Goal: Transaction & Acquisition: Purchase product/service

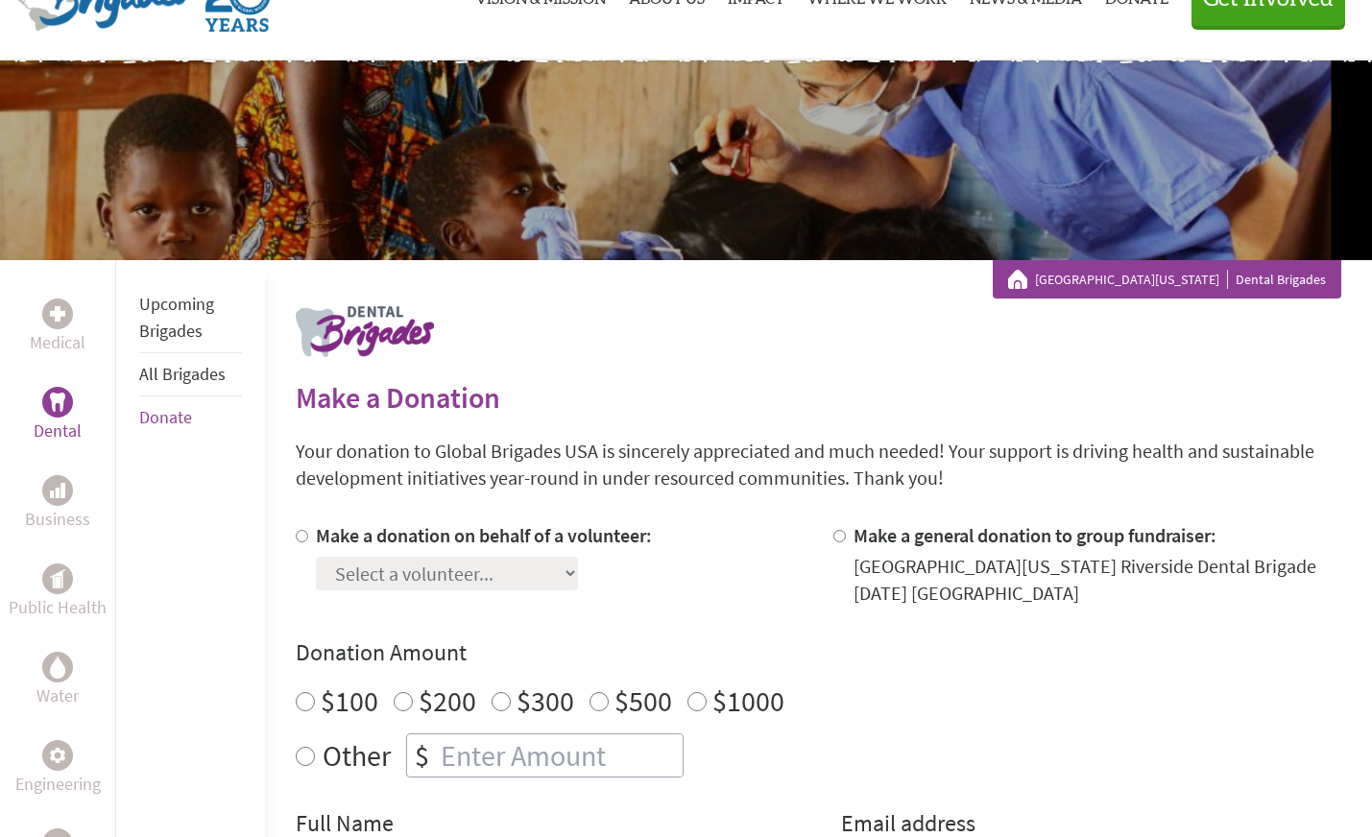
scroll to position [205, 0]
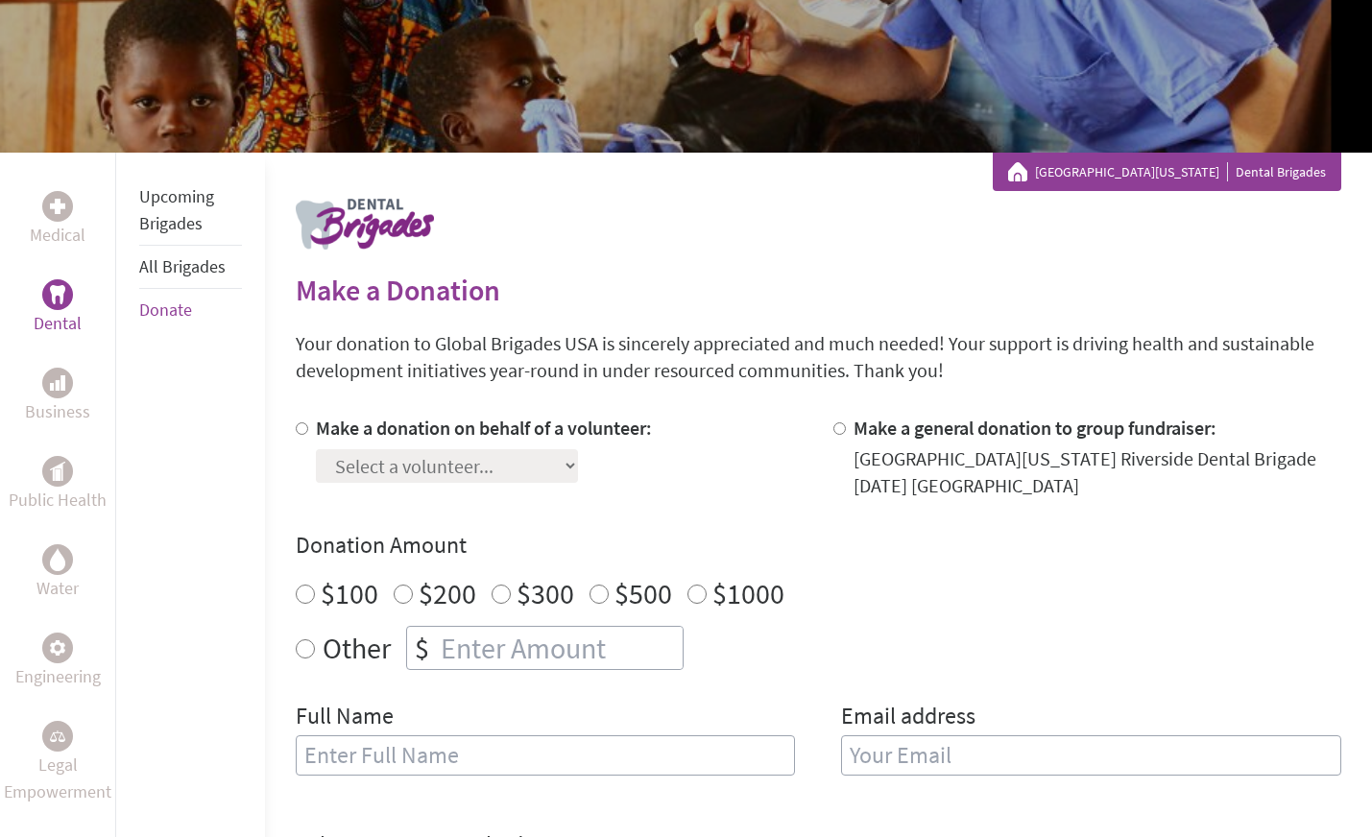
click at [303, 423] on input "Make a donation on behalf of a volunteer:" at bounding box center [302, 428] width 12 height 12
radio input "true"
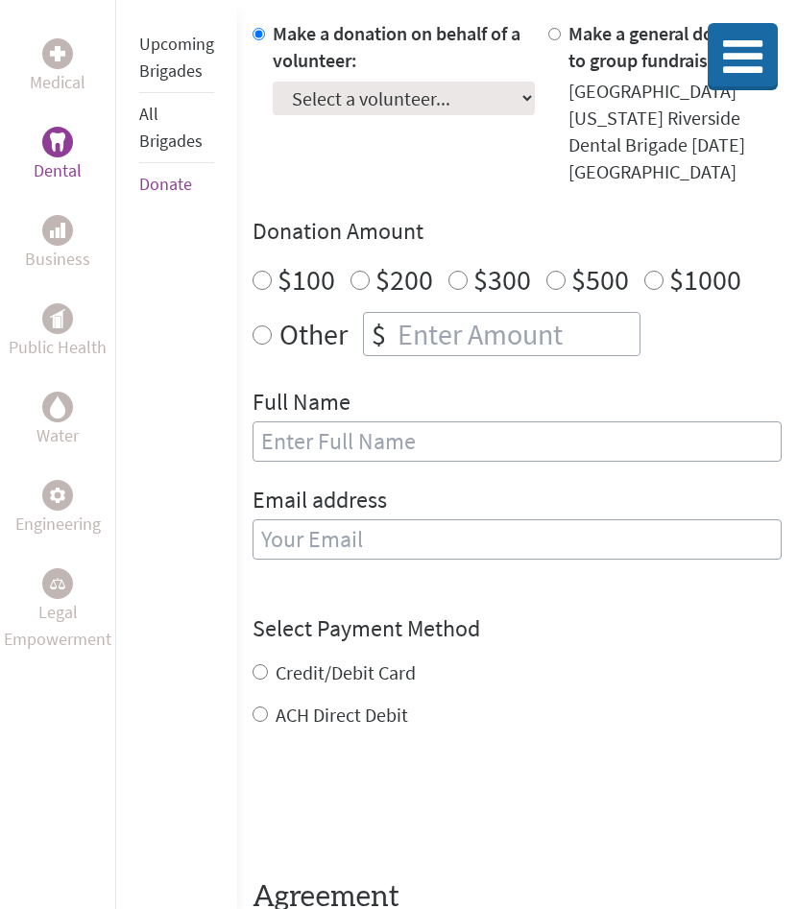
scroll to position [810, 0]
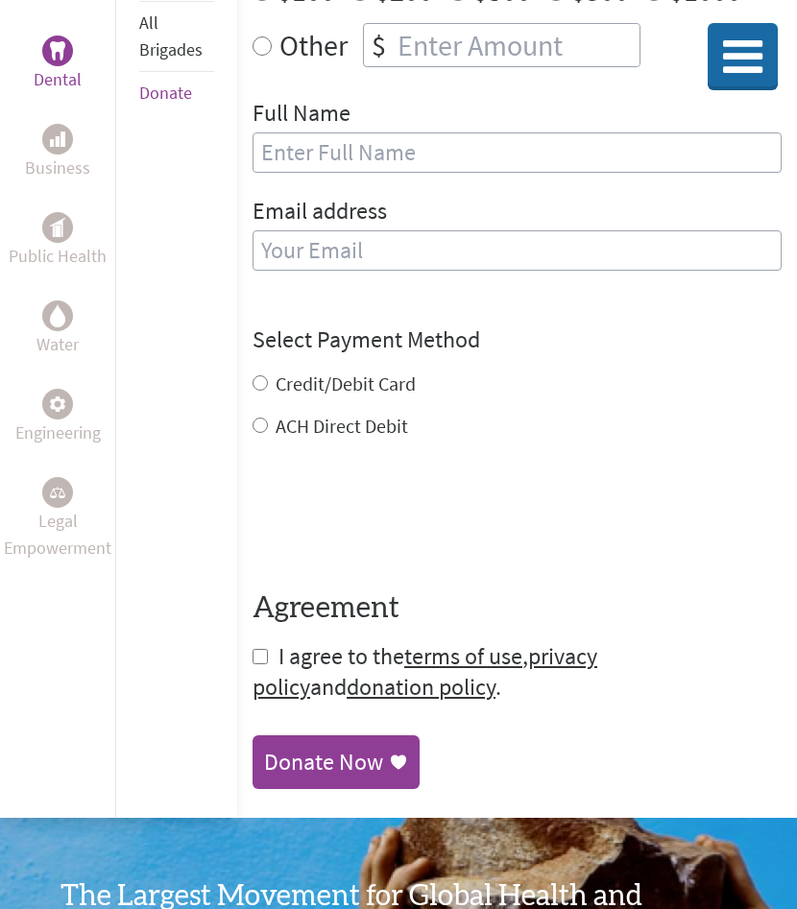
click at [389, 753] on icon at bounding box center [398, 762] width 19 height 19
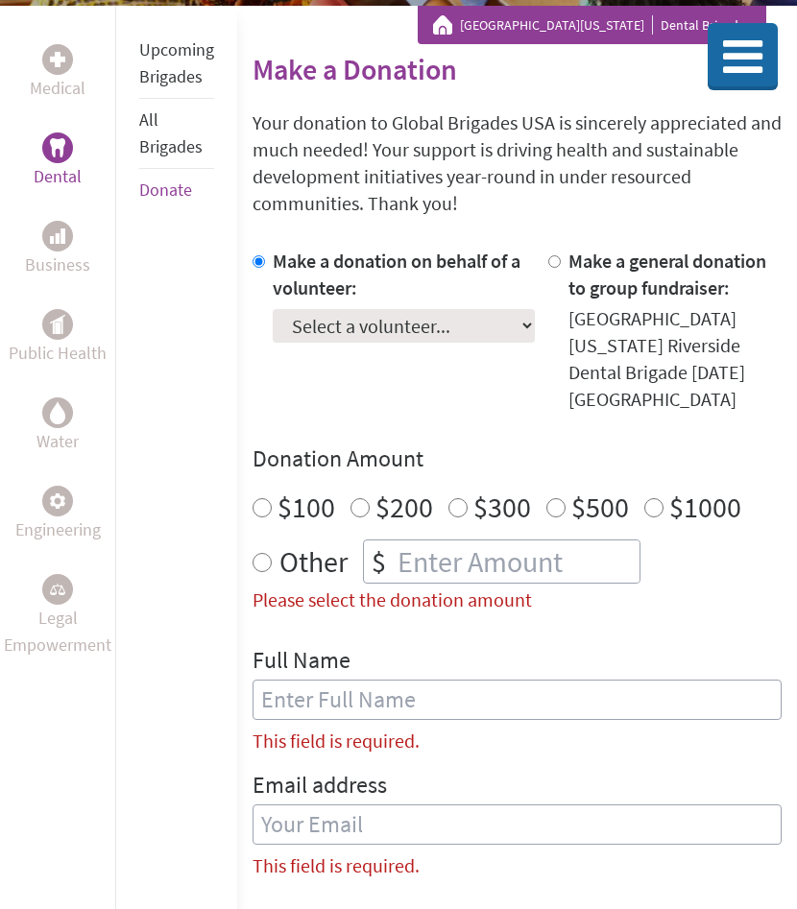
scroll to position [99, 0]
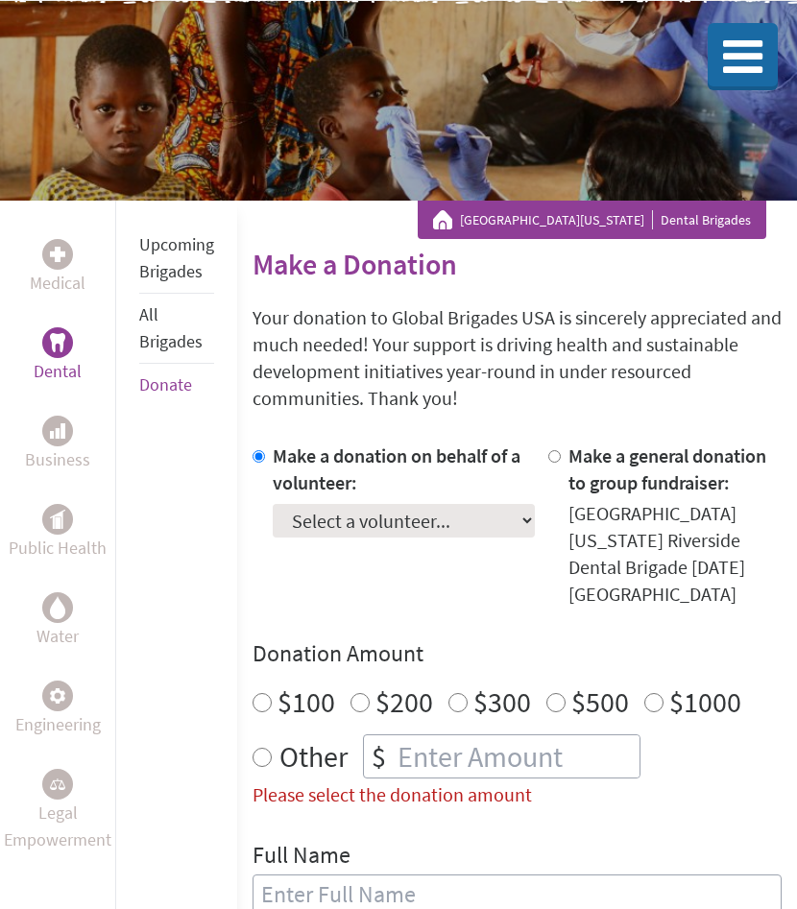
click at [165, 278] on link "Upcoming Brigades" at bounding box center [176, 257] width 75 height 49
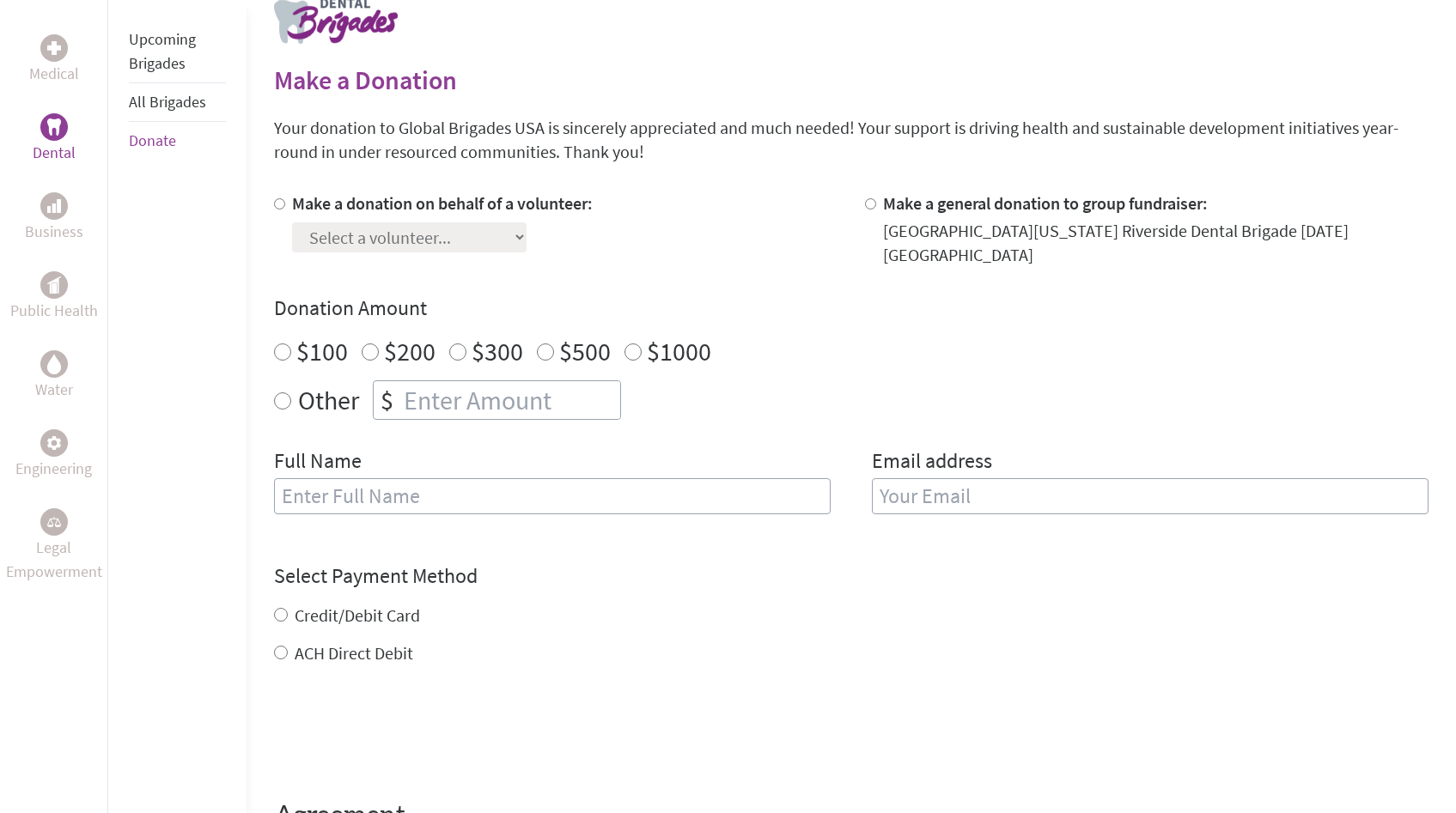
scroll to position [406, 0]
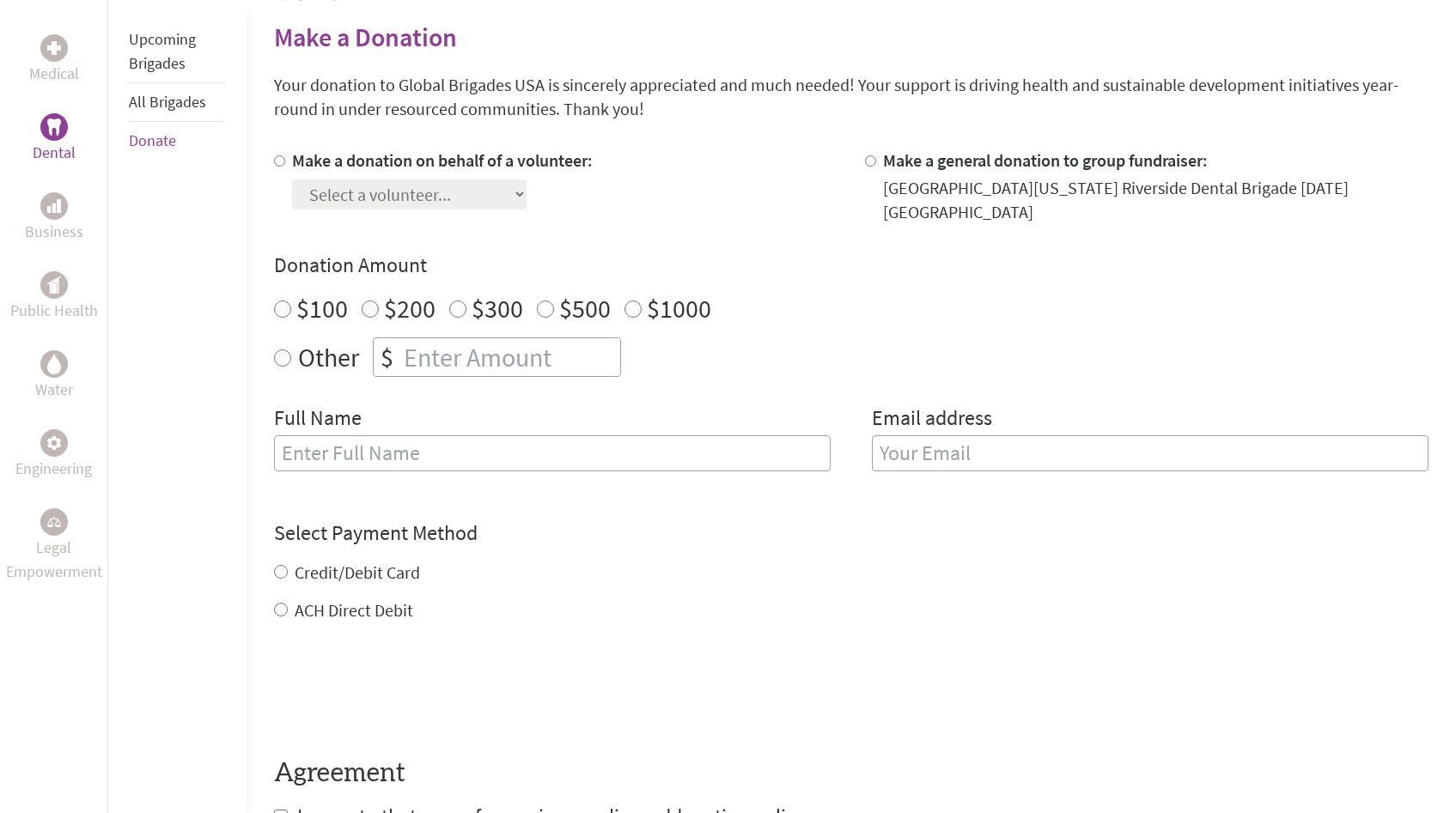
click at [323, 155] on label "Make a donation on behalf of a volunteer:" at bounding box center [442, 160] width 301 height 21
click at [285, 156] on input "Make a donation on behalf of a volunteer:" at bounding box center [279, 161] width 11 height 11
radio input "true"
click at [333, 191] on select "Select a volunteer... [PERSON_NAME] [PERSON_NAME] Garha [PERSON_NAME] [PERSON_N…" at bounding box center [409, 195] width 234 height 30
select select "979529FB-F954-11EF-B3BE-42010A8A0038"
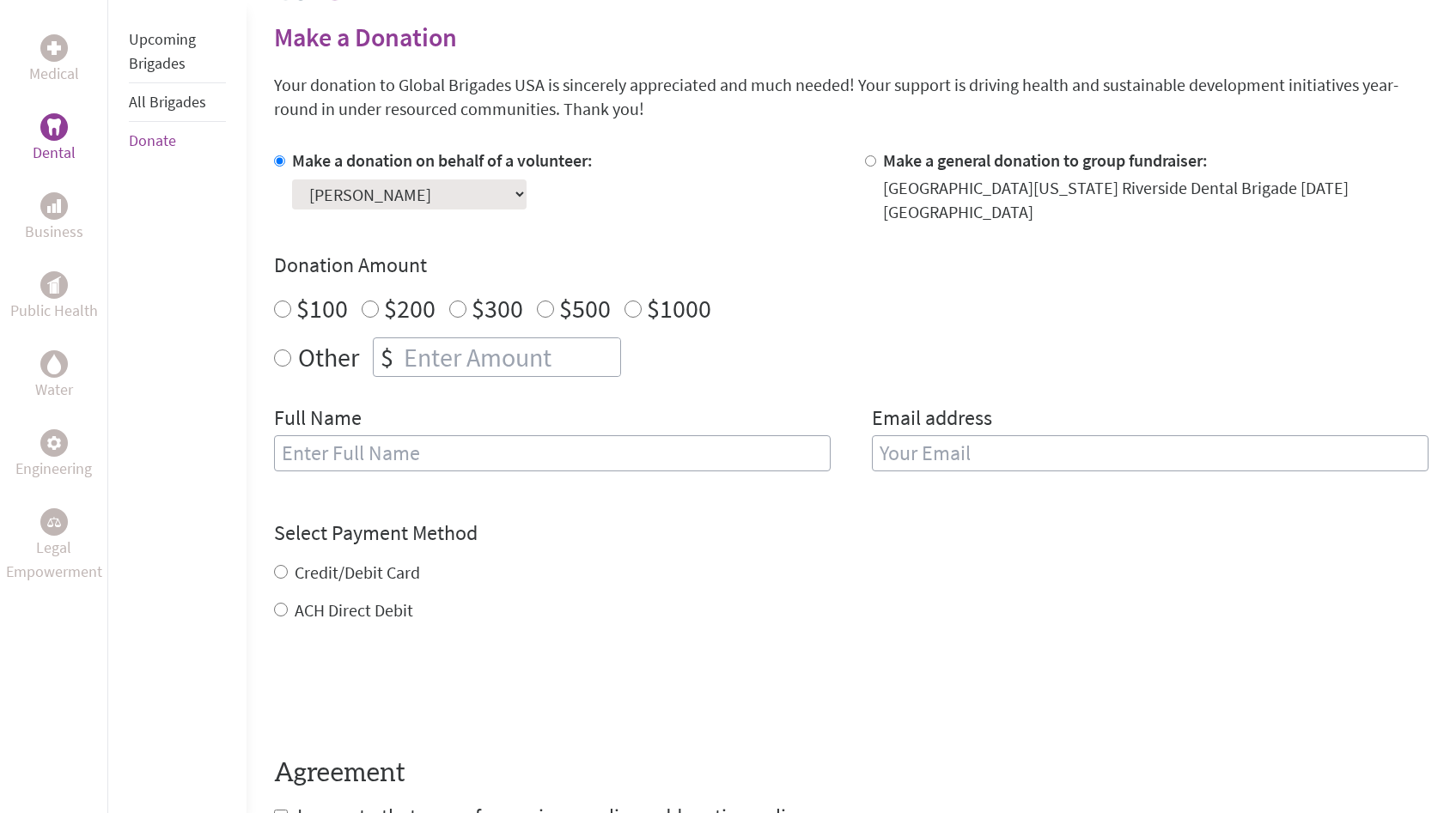
click at [292, 180] on select "Select a volunteer... [PERSON_NAME] [PERSON_NAME] Garha [PERSON_NAME] [PERSON_N…" at bounding box center [409, 195] width 234 height 30
click at [304, 312] on div "Donation Amount $100 $200 $300 $500 $1000 Other $" at bounding box center [851, 314] width 1154 height 125
click at [294, 292] on div "$100" at bounding box center [311, 308] width 74 height 31
click at [286, 301] on input "$100" at bounding box center [282, 309] width 17 height 17
radio input "true"
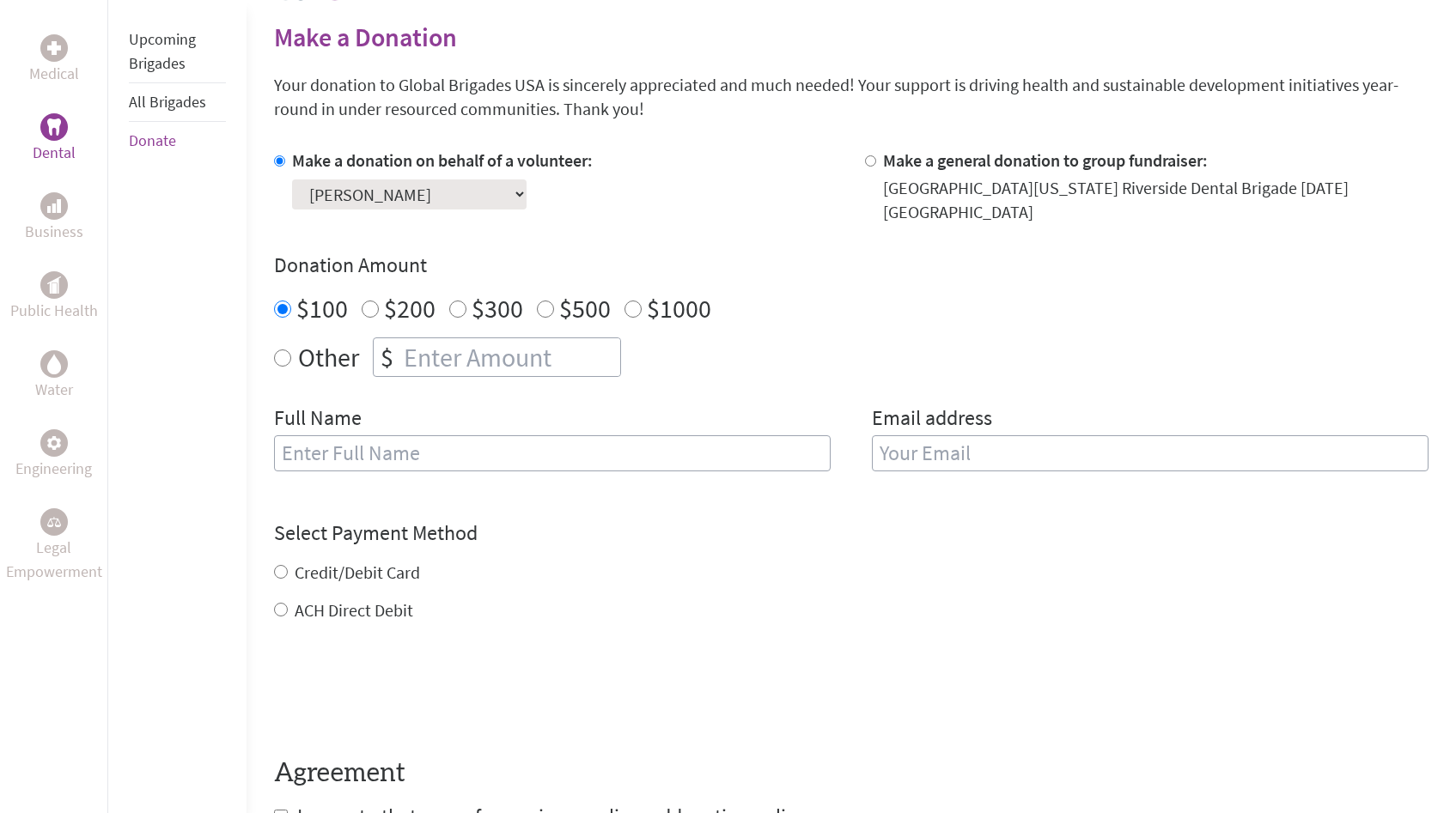
click at [331, 439] on input "text" at bounding box center [552, 453] width 557 height 36
type input "[PERSON_NAME]-[PERSON_NAME]"
type input "[EMAIL_ADDRESS][DOMAIN_NAME]"
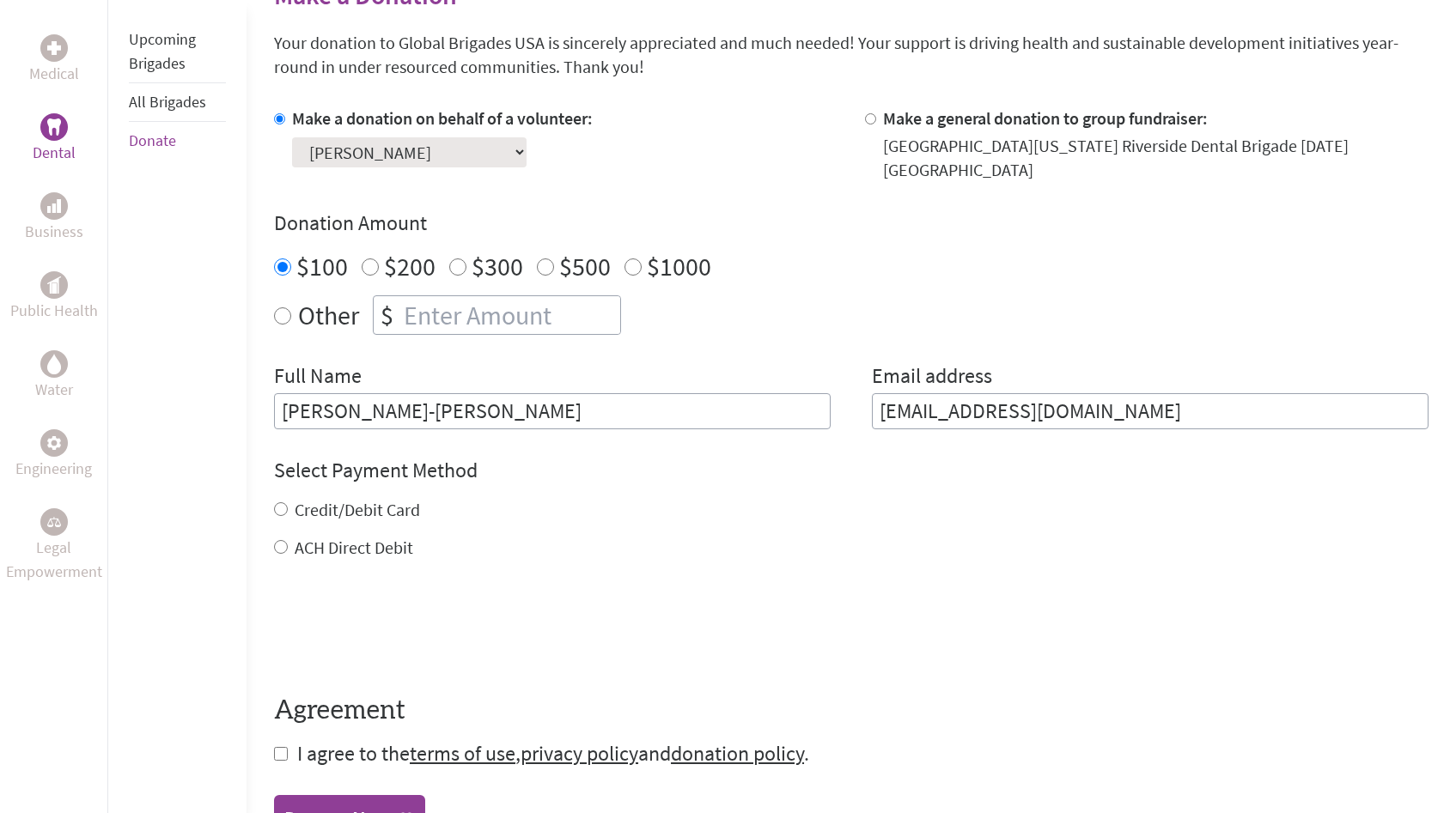
scroll to position [448, 0]
click at [328, 499] on label "Credit/Debit Card" at bounding box center [357, 510] width 125 height 21
click at [288, 503] on input "Credit/Debit Card" at bounding box center [280, 509] width 13 height 13
radio input "true"
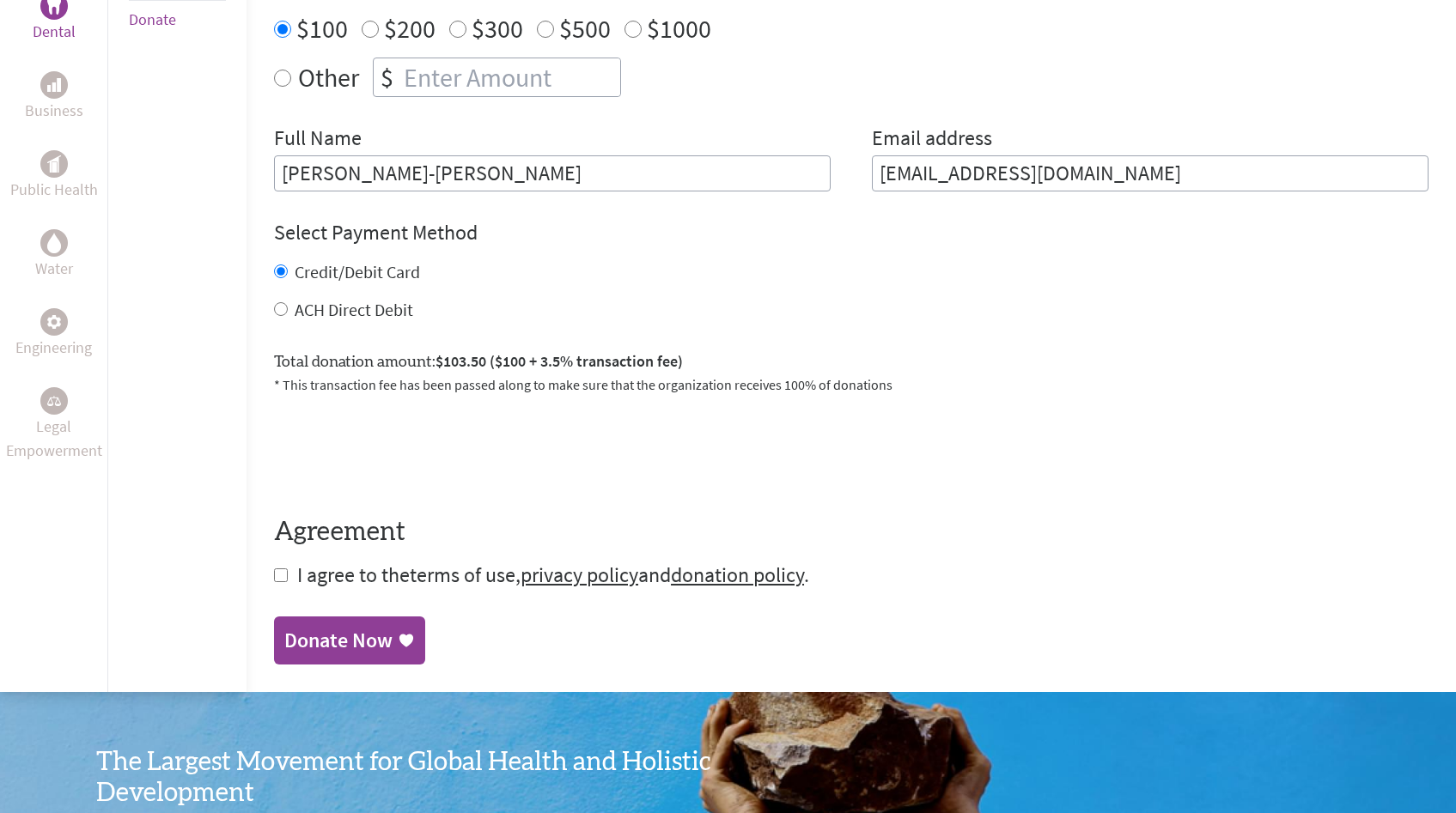
scroll to position [714, 0]
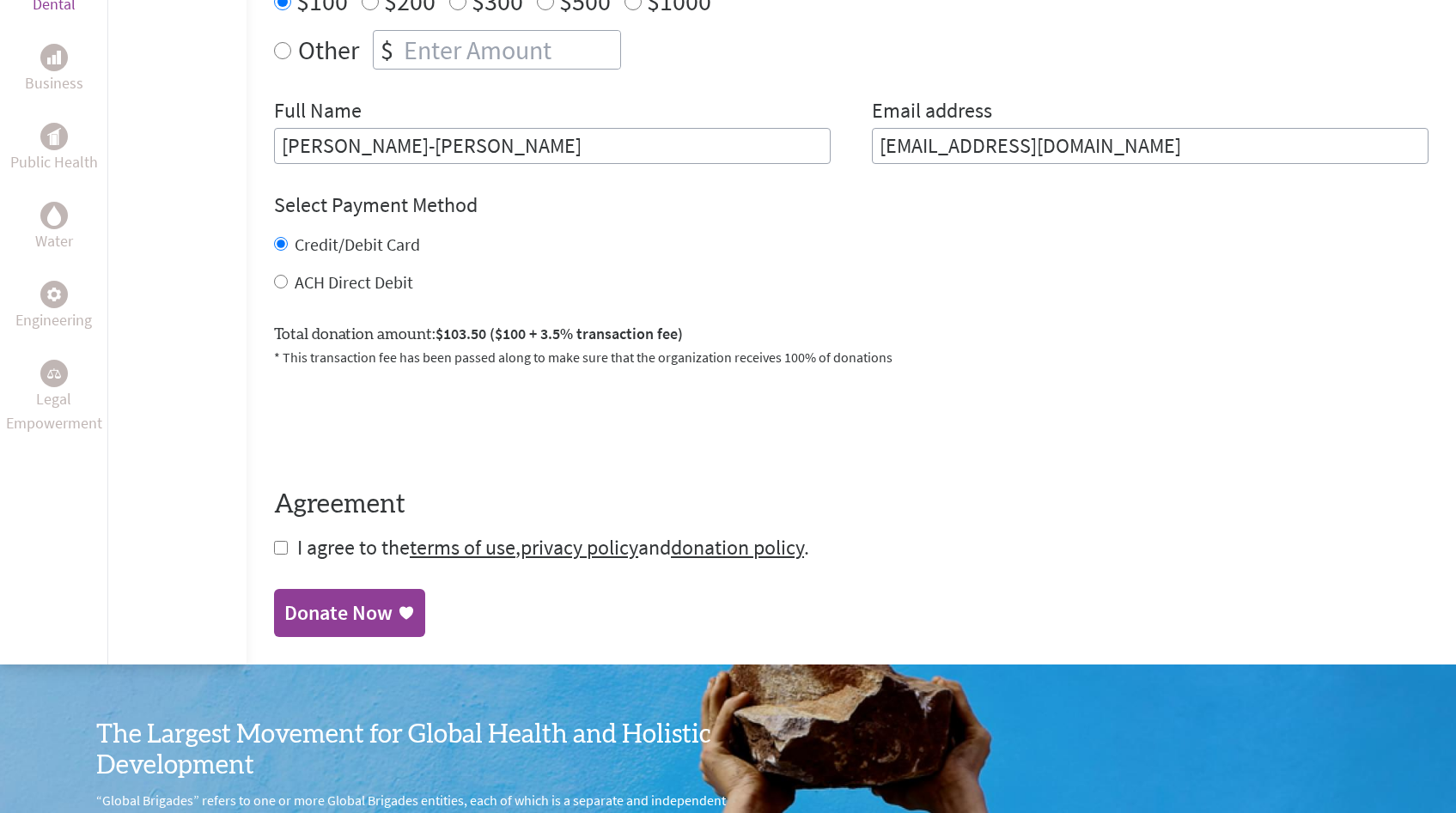
click at [285, 541] on input "checkbox" at bounding box center [280, 547] width 13 height 13
checkbox input "true"
click at [370, 601] on div "Donate Now" at bounding box center [338, 614] width 108 height 28
